Goal: Task Accomplishment & Management: Manage account settings

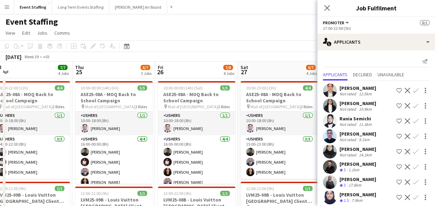
scroll to position [9, 0]
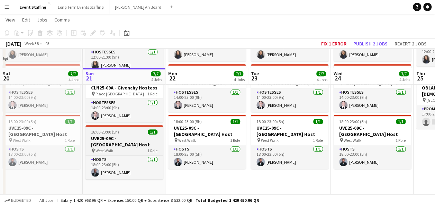
scroll to position [212, 0]
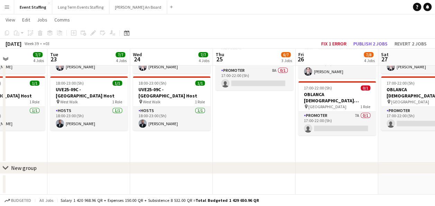
drag, startPoint x: 244, startPoint y: 135, endPoint x: 42, endPoint y: 154, distance: 203.7
click at [39, 155] on app-calendar-viewport "Sat 20 7/7 4 Jobs Sun 21 7/7 4 Jobs Mon 22 7/7 4 Jobs Tue 23 7/7 4 Jobs Wed 24 …" at bounding box center [217, 4] width 435 height 379
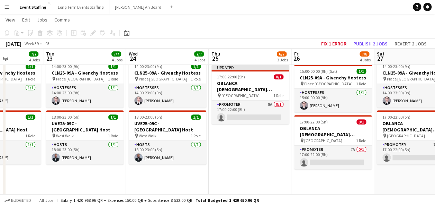
scroll to position [177, 0]
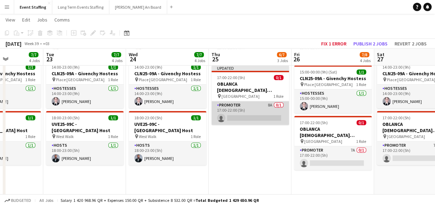
click at [256, 120] on app-card-role "Promoter 8A 0/1 17:00-22:00 (5h) single-neutral-actions" at bounding box center [250, 113] width 78 height 24
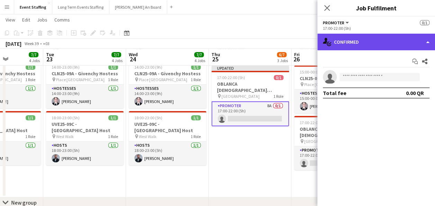
click at [379, 42] on div "single-neutral-actions-check-2 Confirmed" at bounding box center [376, 42] width 118 height 17
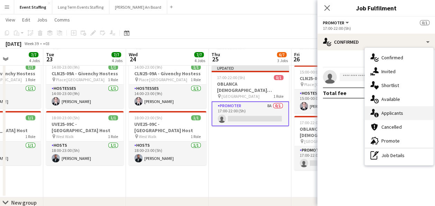
click at [399, 108] on div "single-neutral-actions-information Applicants" at bounding box center [399, 113] width 69 height 14
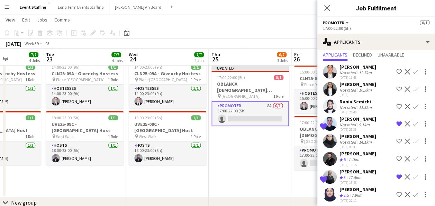
scroll to position [29, 0]
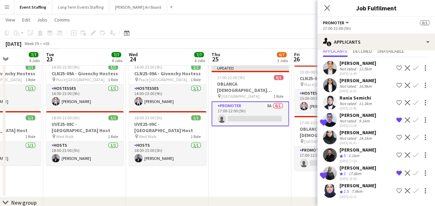
click at [229, 181] on app-date-cell "10:00-00:00 (14h) (Fri) 5/5 ASE25-08A - MOQ Back to School Campaign pin Mall of…" at bounding box center [250, 48] width 83 height 297
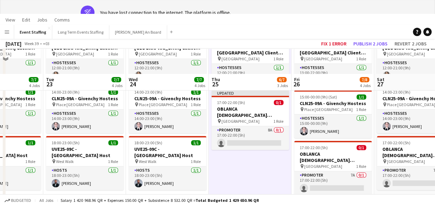
scroll to position [0, 0]
